Goal: Task Accomplishment & Management: Use online tool/utility

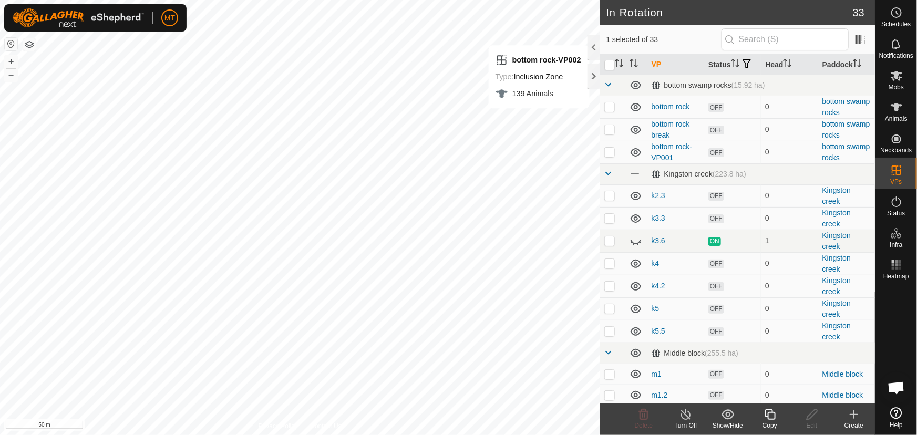
click at [773, 418] on icon at bounding box center [769, 414] width 13 height 13
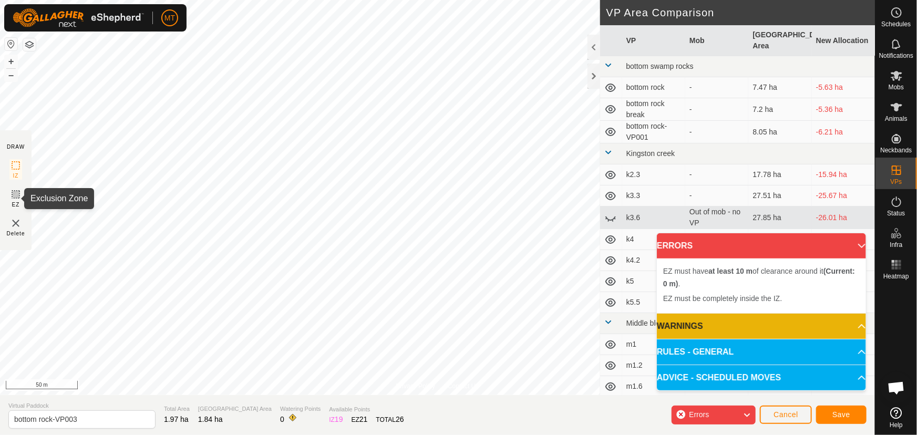
click at [14, 196] on icon at bounding box center [15, 194] width 13 height 13
click at [17, 225] on img at bounding box center [15, 223] width 13 height 13
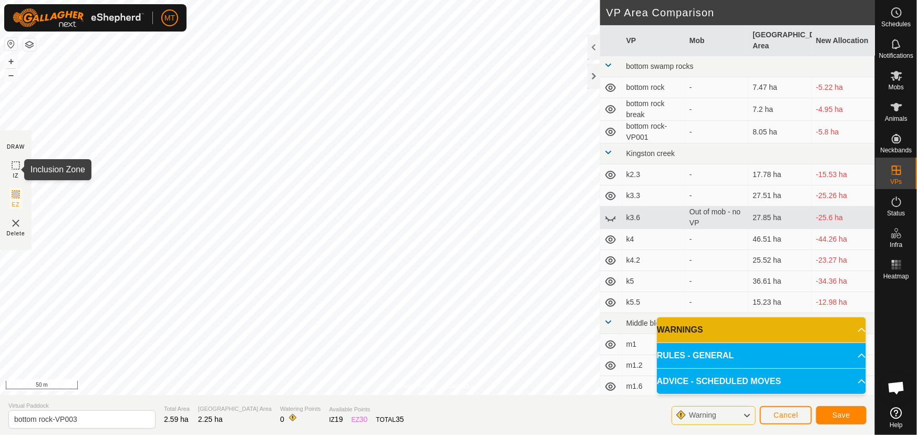
click at [12, 168] on icon at bounding box center [15, 165] width 13 height 13
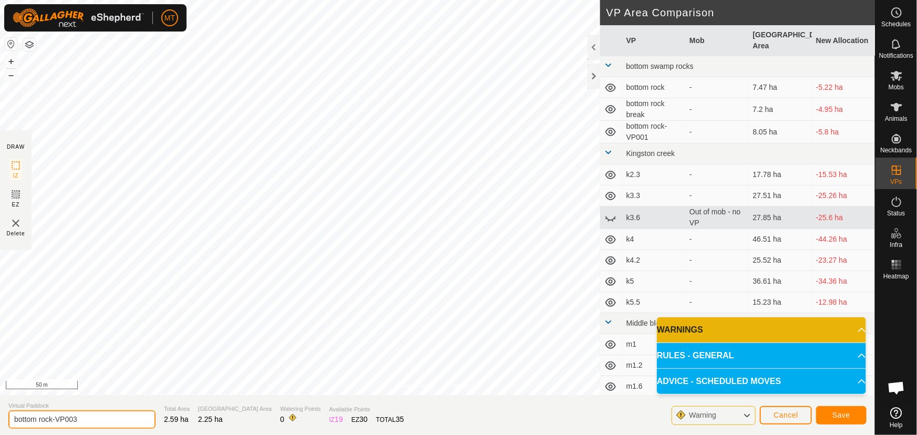
drag, startPoint x: 80, startPoint y: 420, endPoint x: 0, endPoint y: 420, distance: 79.9
click at [0, 420] on section "Virtual Paddock bottom rock-VP003 Total Area 2.59 ha Grazing Area 2.25 ha Water…" at bounding box center [437, 415] width 875 height 40
type input "pars"
click at [833, 416] on span "Save" at bounding box center [841, 415] width 18 height 8
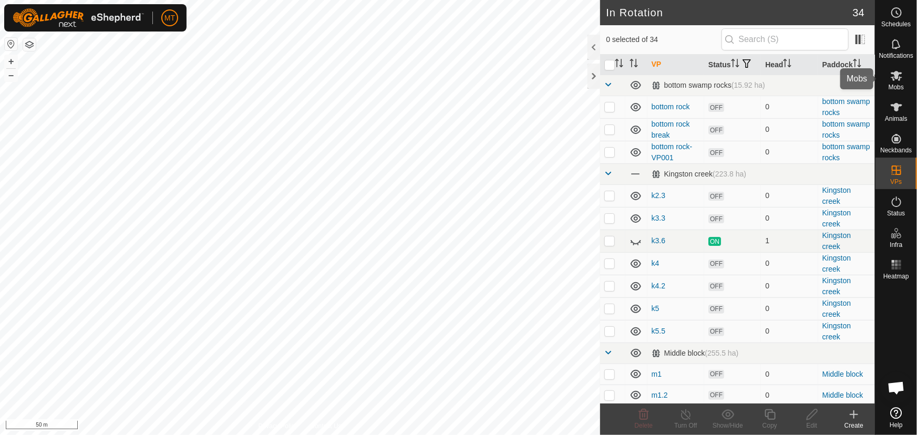
click at [897, 79] on icon at bounding box center [896, 75] width 13 height 13
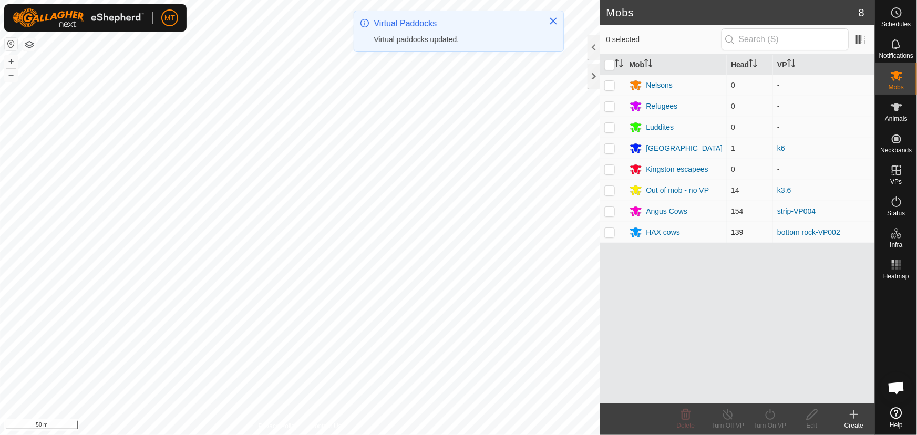
click at [608, 232] on p-checkbox at bounding box center [609, 232] width 11 height 8
checkbox input "true"
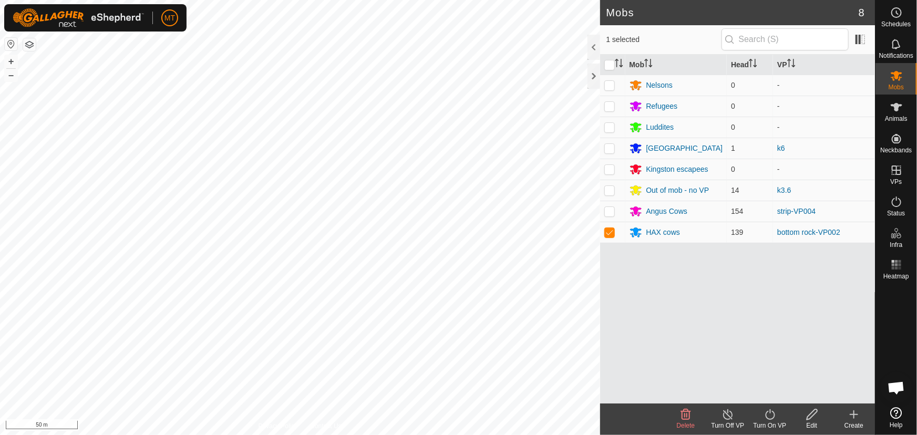
click at [773, 419] on icon at bounding box center [769, 414] width 13 height 13
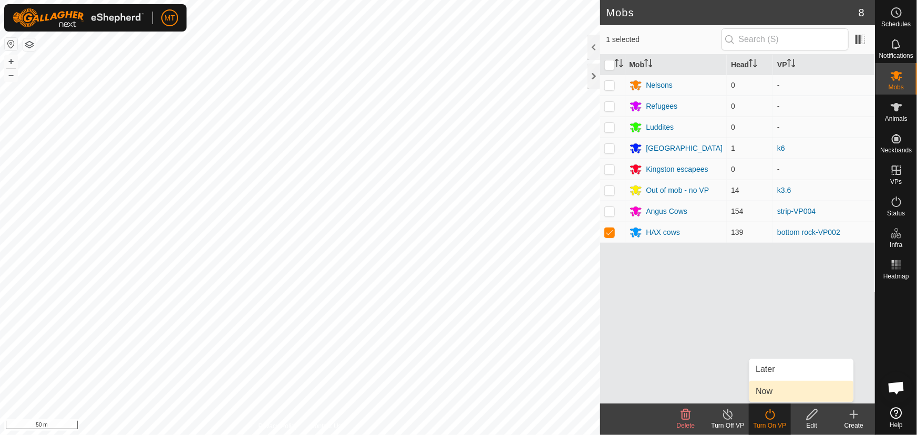
click at [764, 389] on link "Now" at bounding box center [801, 391] width 104 height 21
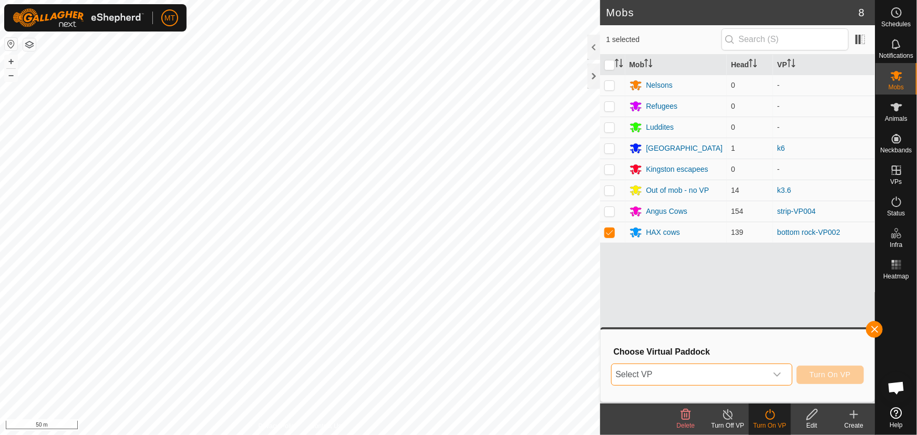
click at [709, 375] on span "Select VP" at bounding box center [689, 374] width 155 height 21
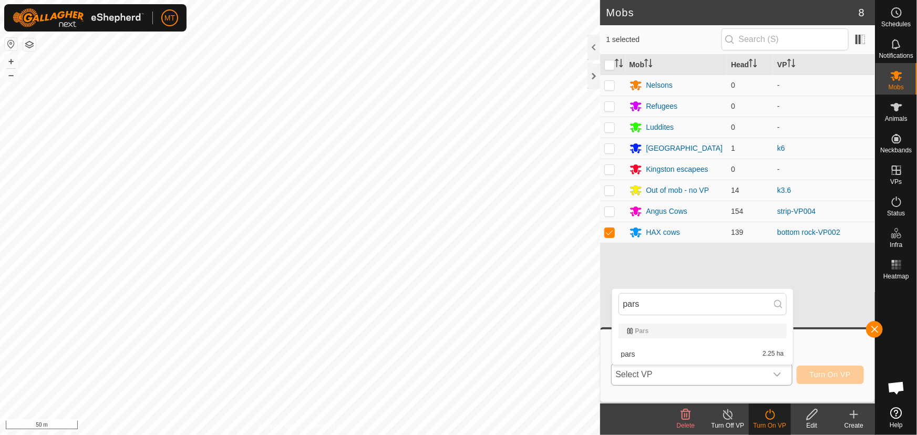
type input "pars"
click at [701, 357] on li "pars 2.25 ha" at bounding box center [702, 354] width 181 height 21
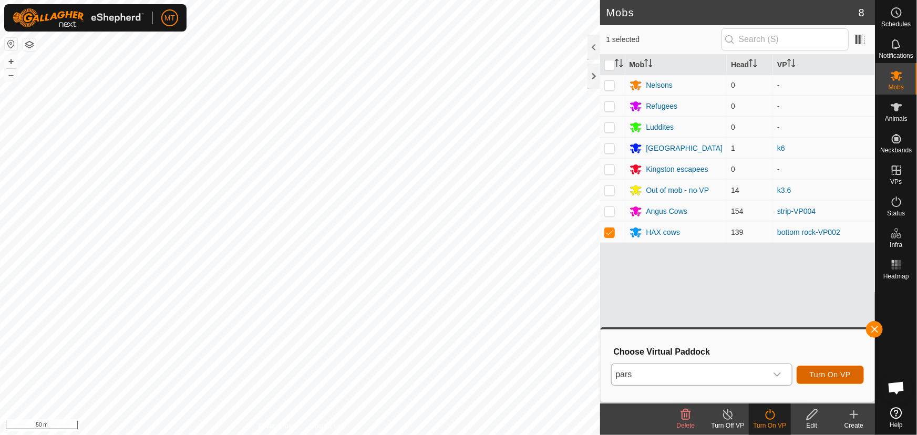
click at [828, 373] on span "Turn On VP" at bounding box center [830, 374] width 41 height 8
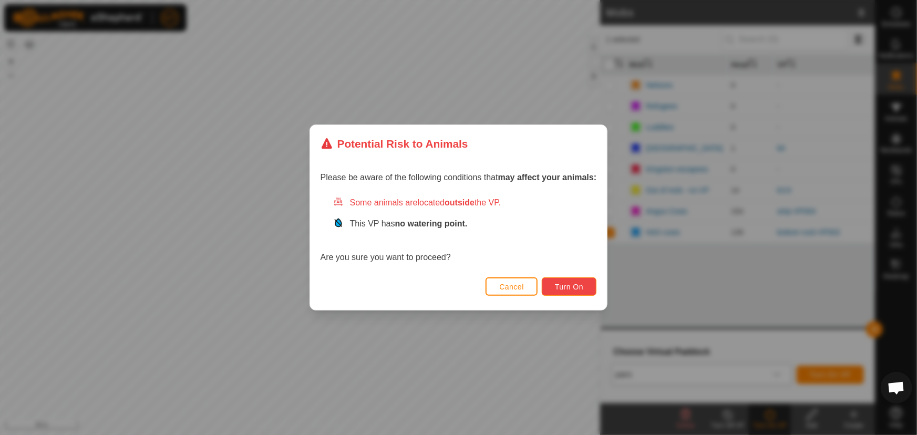
click at [574, 286] on span "Turn On" at bounding box center [569, 287] width 28 height 8
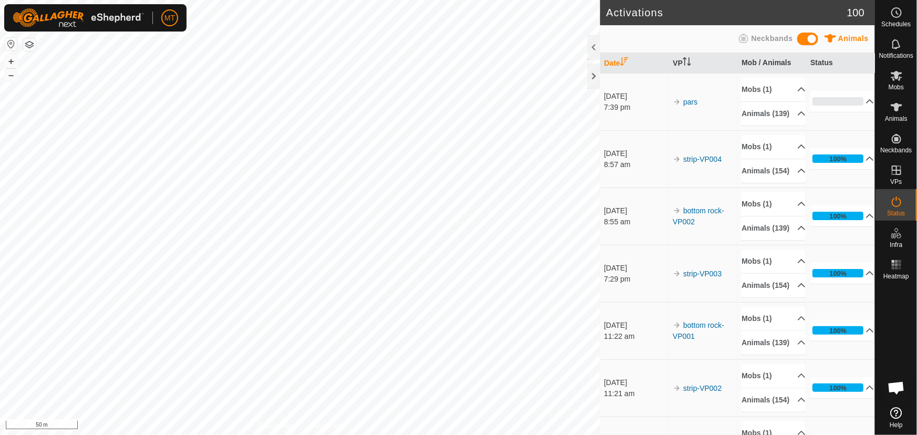
click at [400, 434] on html "MT Schedules Notifications Mobs Animals Neckbands VPs Status Infra Heatmap Help…" at bounding box center [458, 217] width 917 height 435
